Goal: Check status: Check status

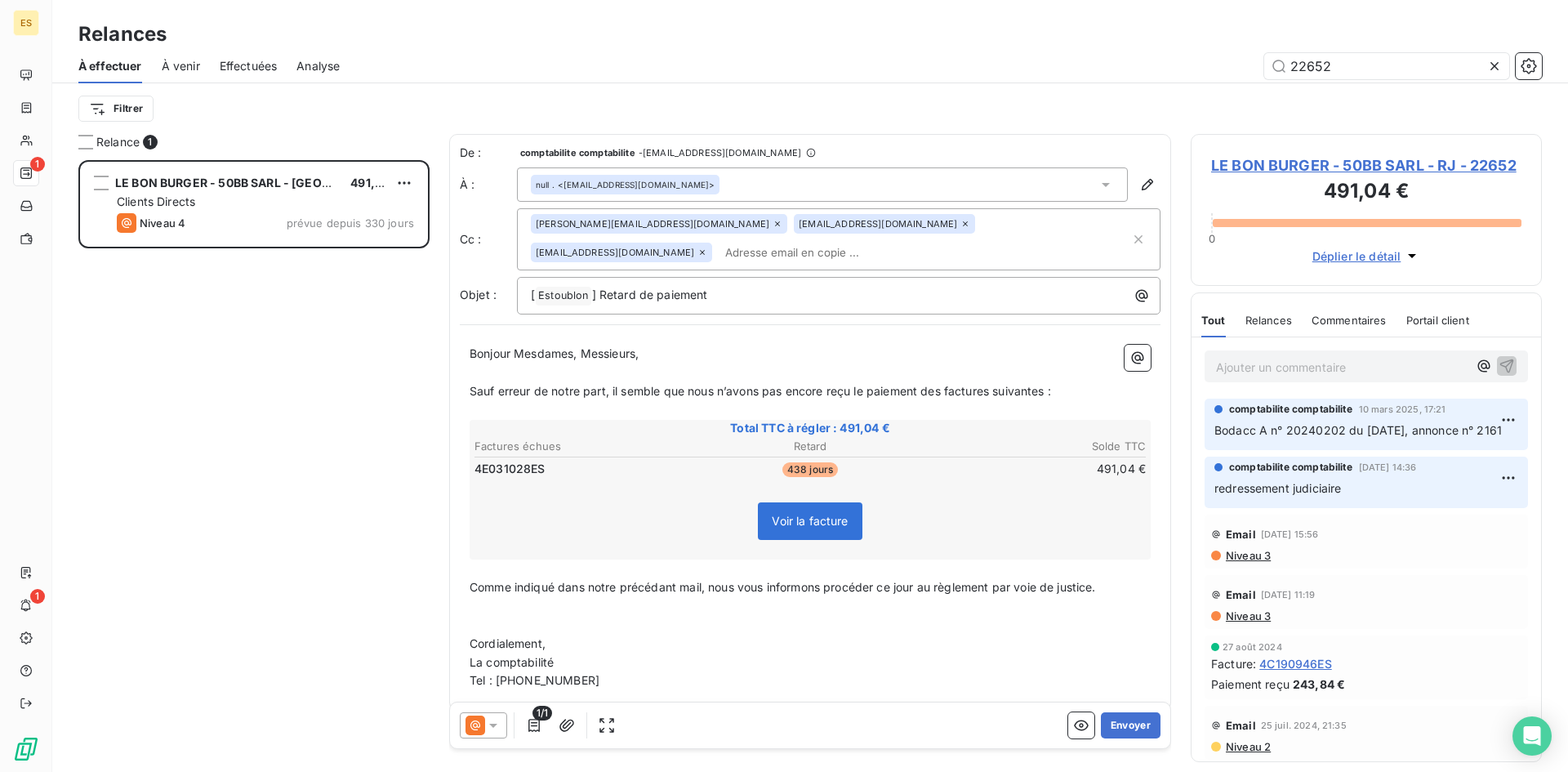
scroll to position [600, 339]
drag, startPoint x: 1343, startPoint y: 67, endPoint x: 1259, endPoint y: 62, distance: 84.1
click at [1259, 62] on div "22652" at bounding box center [950, 66] width 1182 height 26
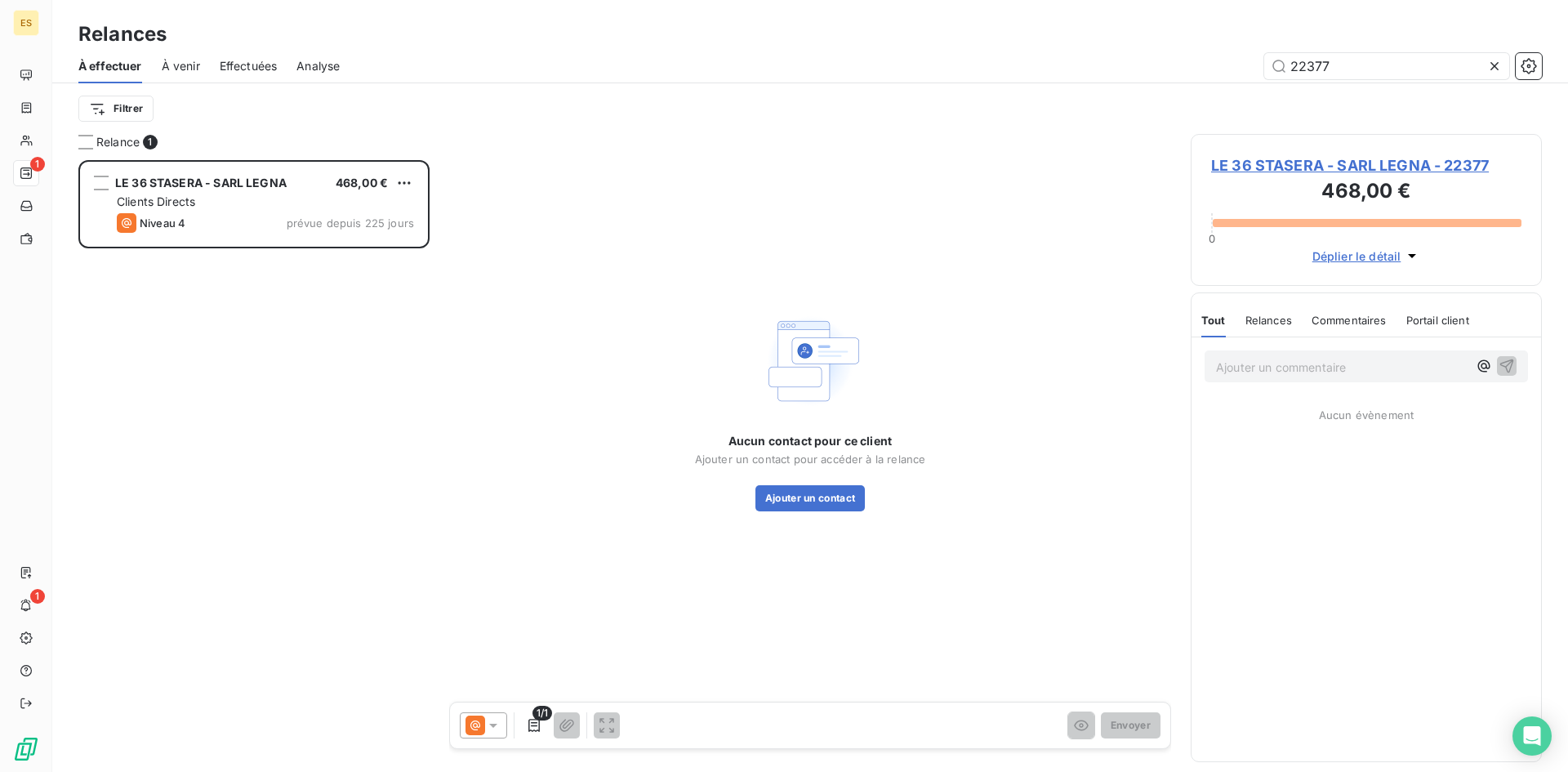
scroll to position [600, 339]
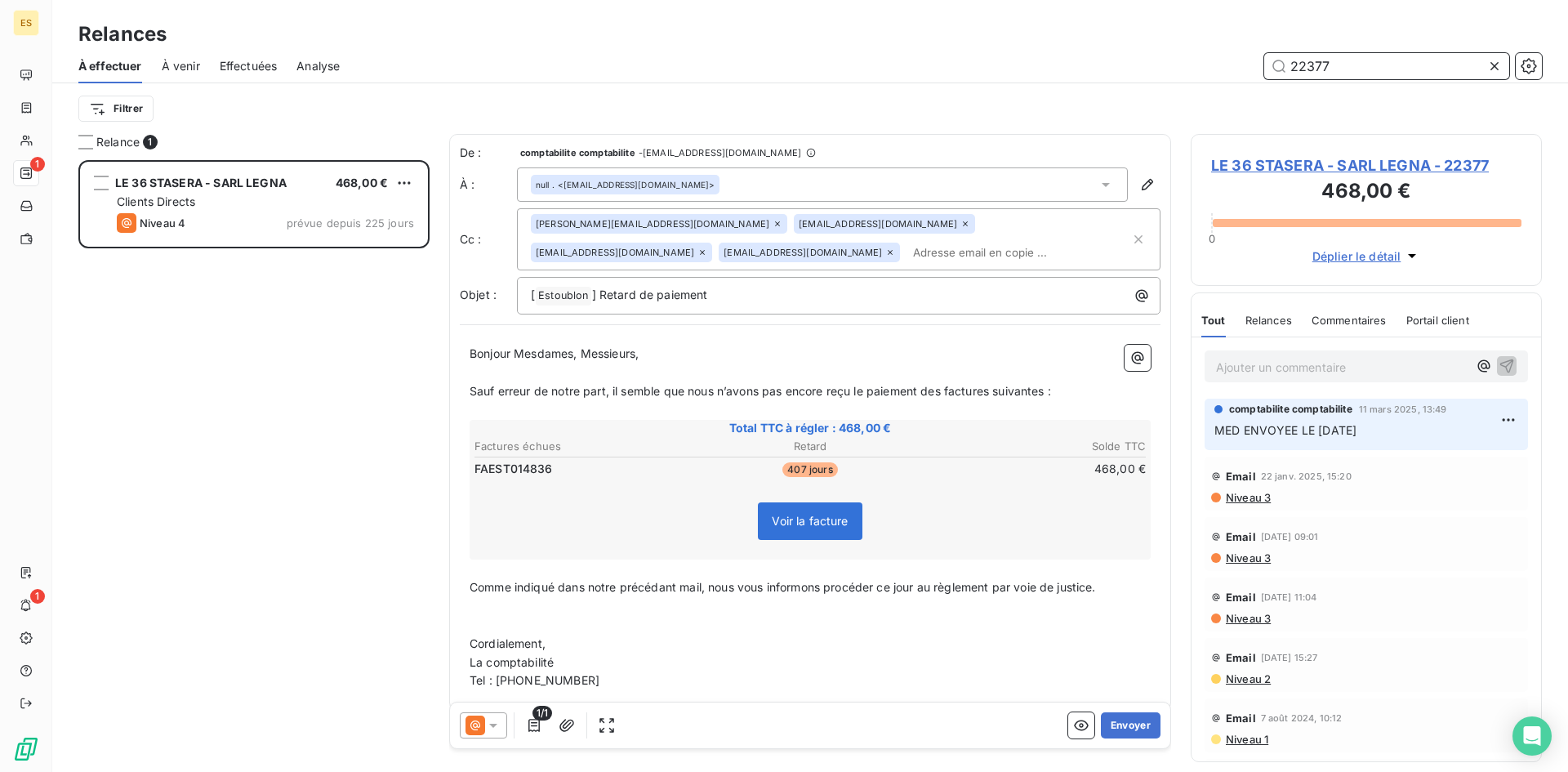
drag, startPoint x: 1336, startPoint y: 69, endPoint x: 1212, endPoint y: 69, distance: 124.0
click at [1217, 69] on div "22377" at bounding box center [950, 66] width 1182 height 26
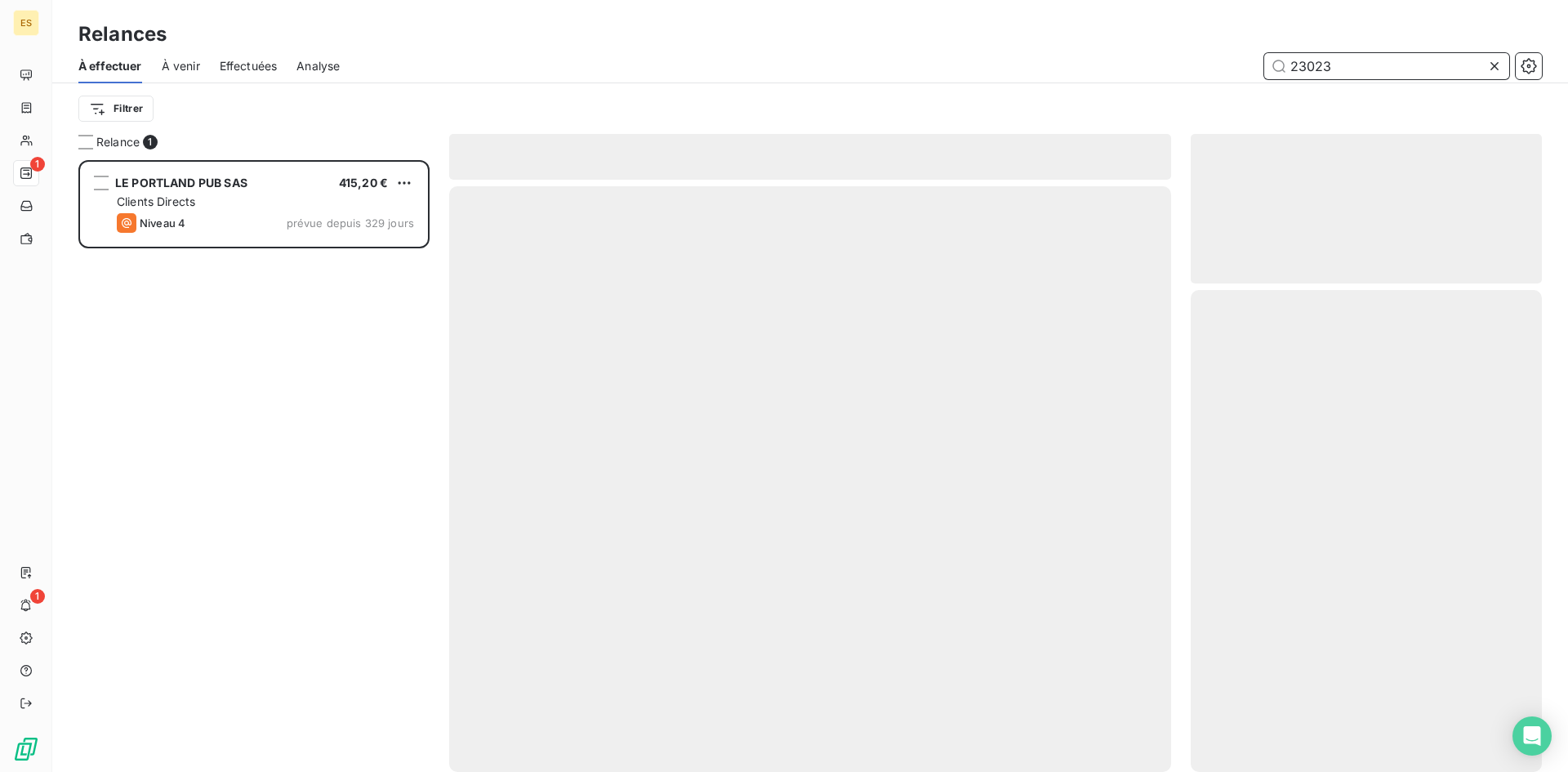
scroll to position [600, 339]
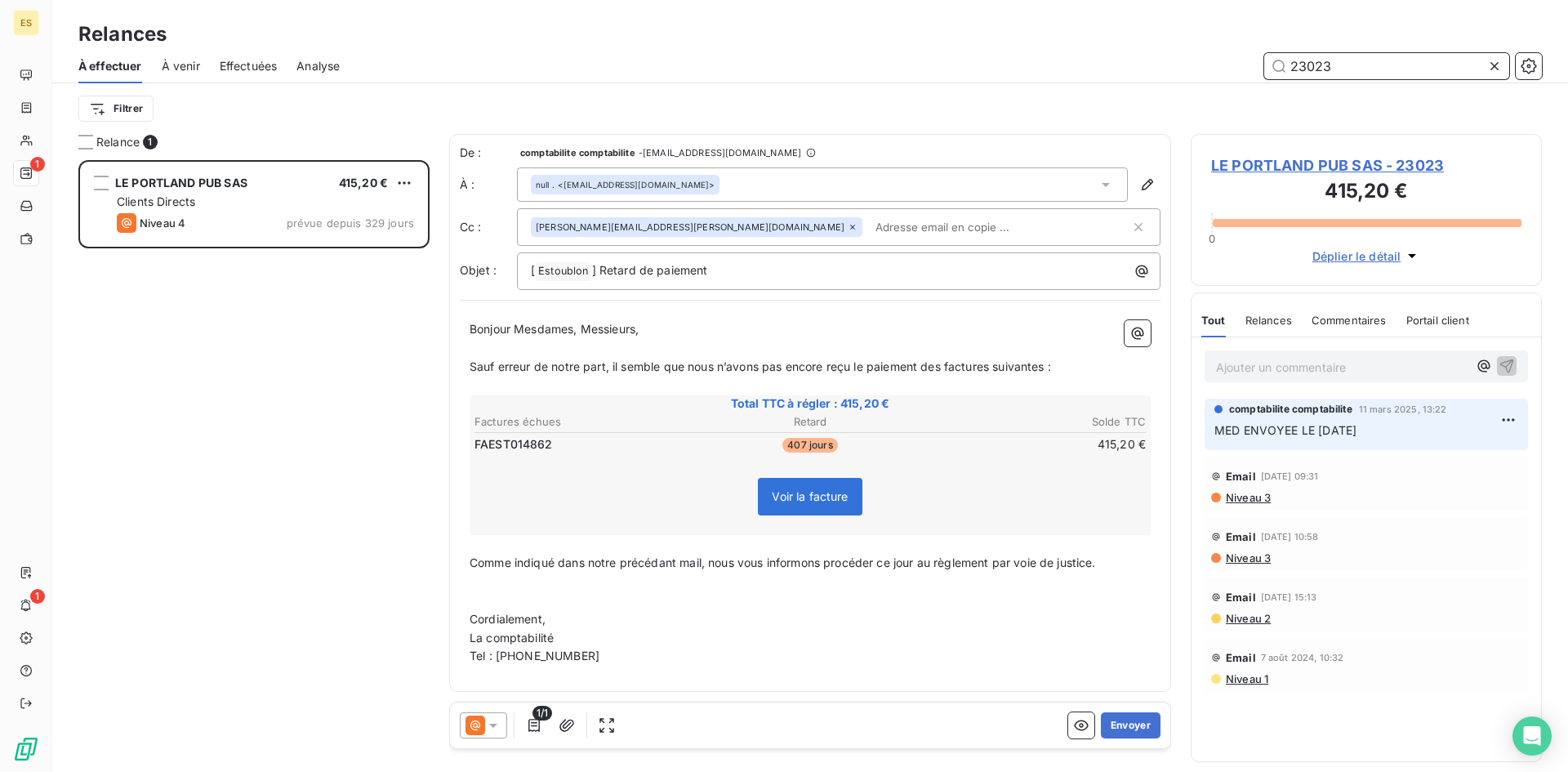
drag, startPoint x: 1343, startPoint y: 67, endPoint x: 1203, endPoint y: 70, distance: 140.0
click at [1203, 70] on div "23023" at bounding box center [950, 66] width 1182 height 26
type input "21892"
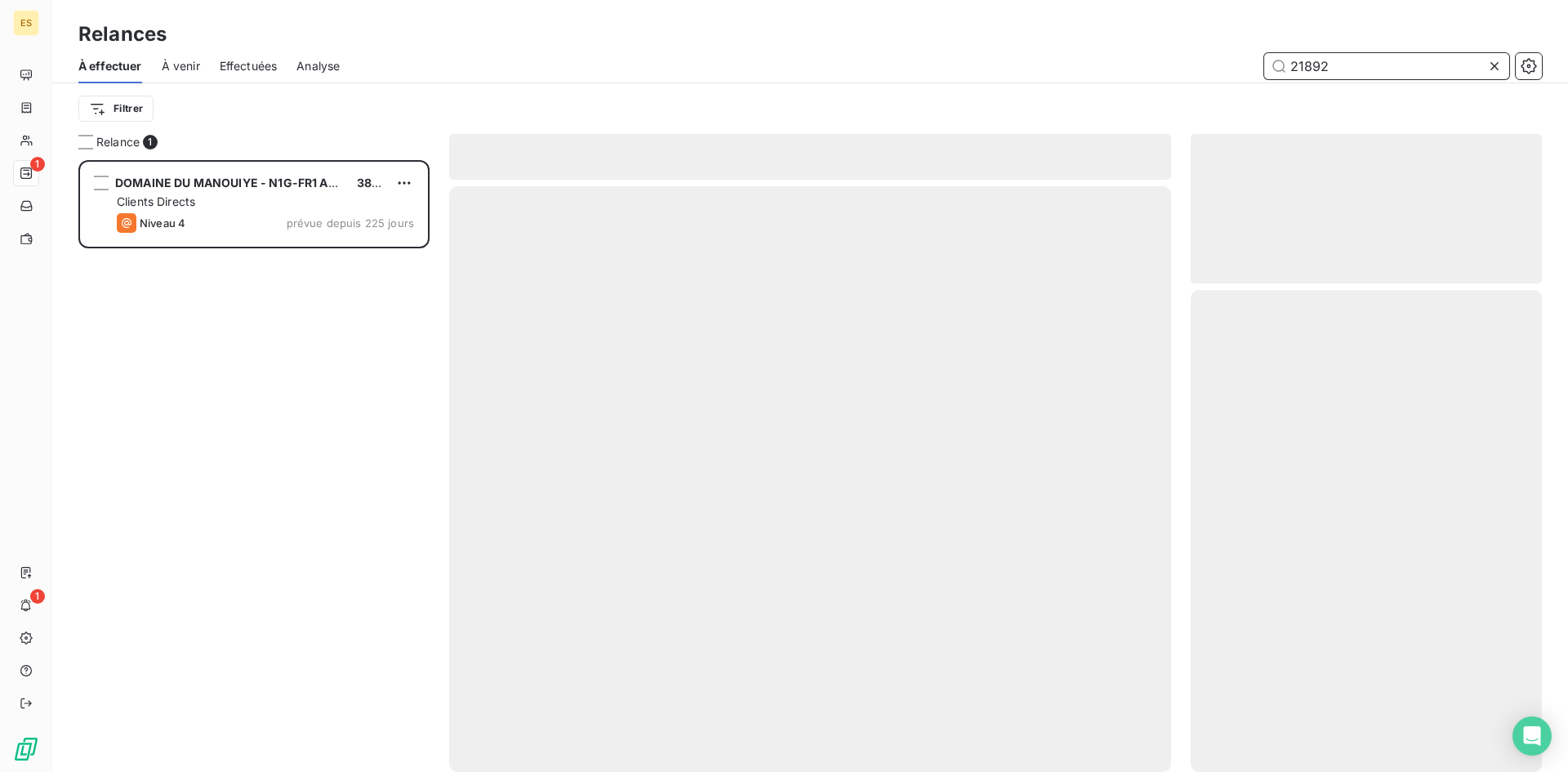
scroll to position [600, 339]
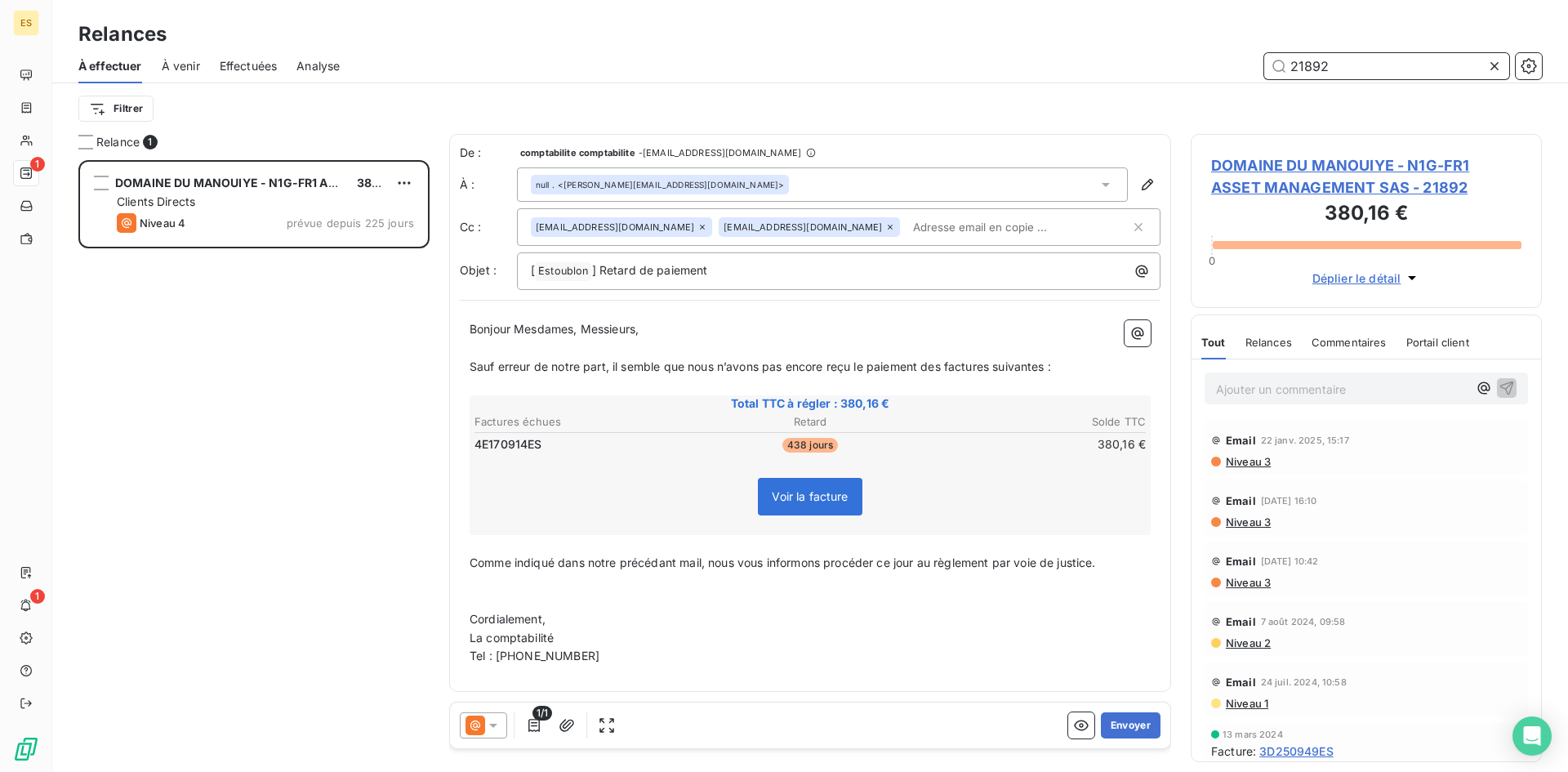
click at [1336, 66] on input "21892" at bounding box center [1386, 66] width 245 height 26
